Goal: Information Seeking & Learning: Learn about a topic

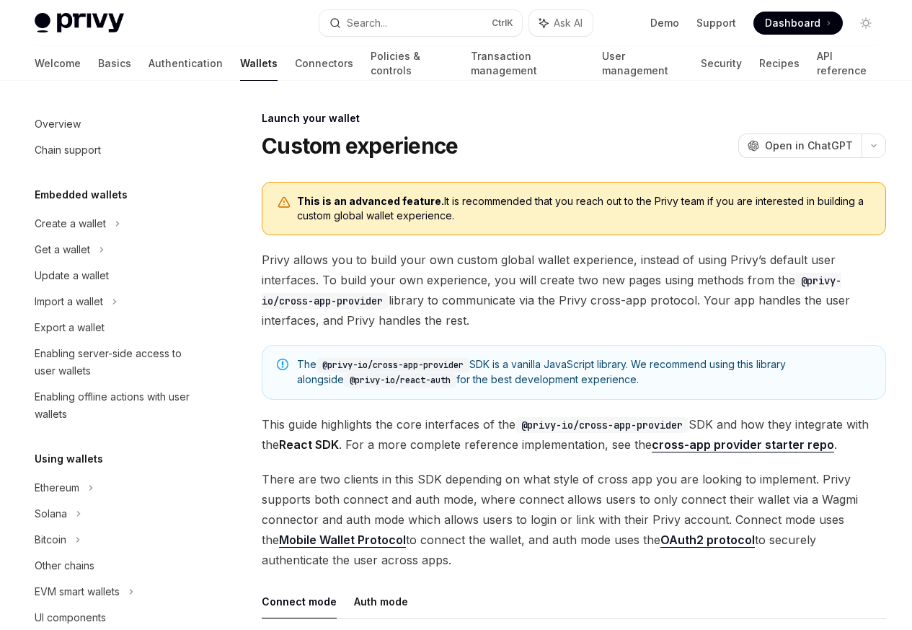
scroll to position [661, 0]
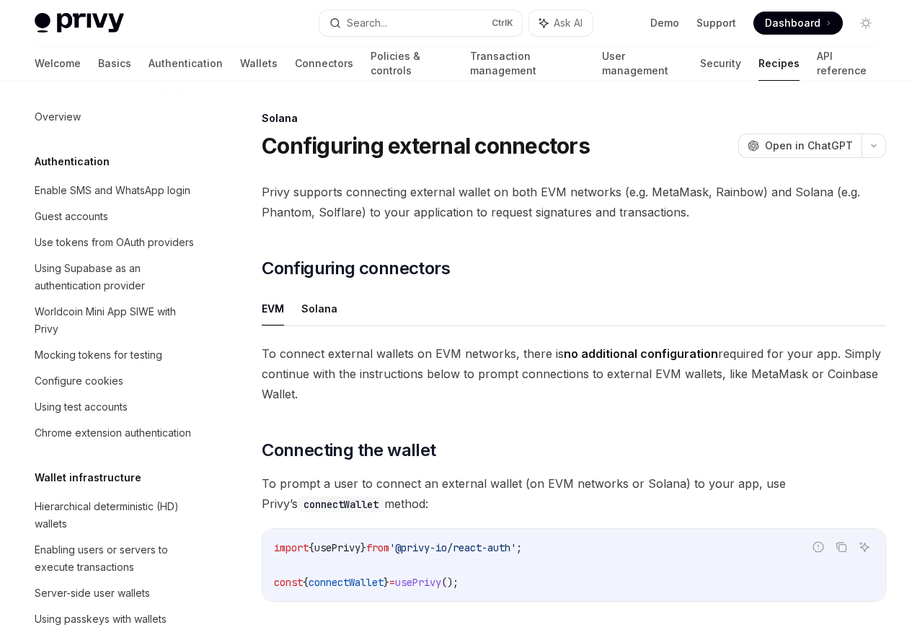
scroll to position [2310, 0]
